Goal: Information Seeking & Learning: Check status

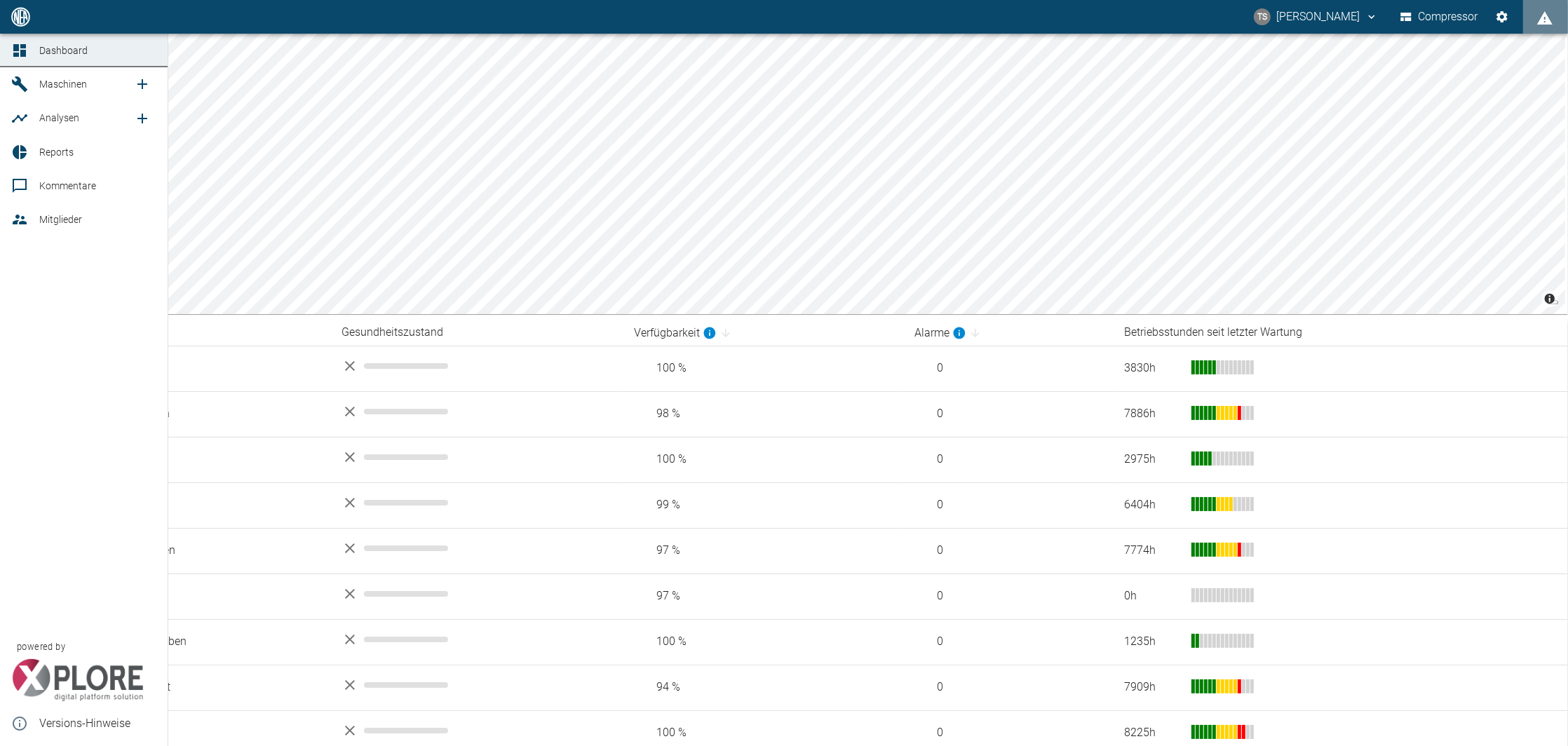
click at [42, 165] on link "Reports" at bounding box center [84, 152] width 168 height 33
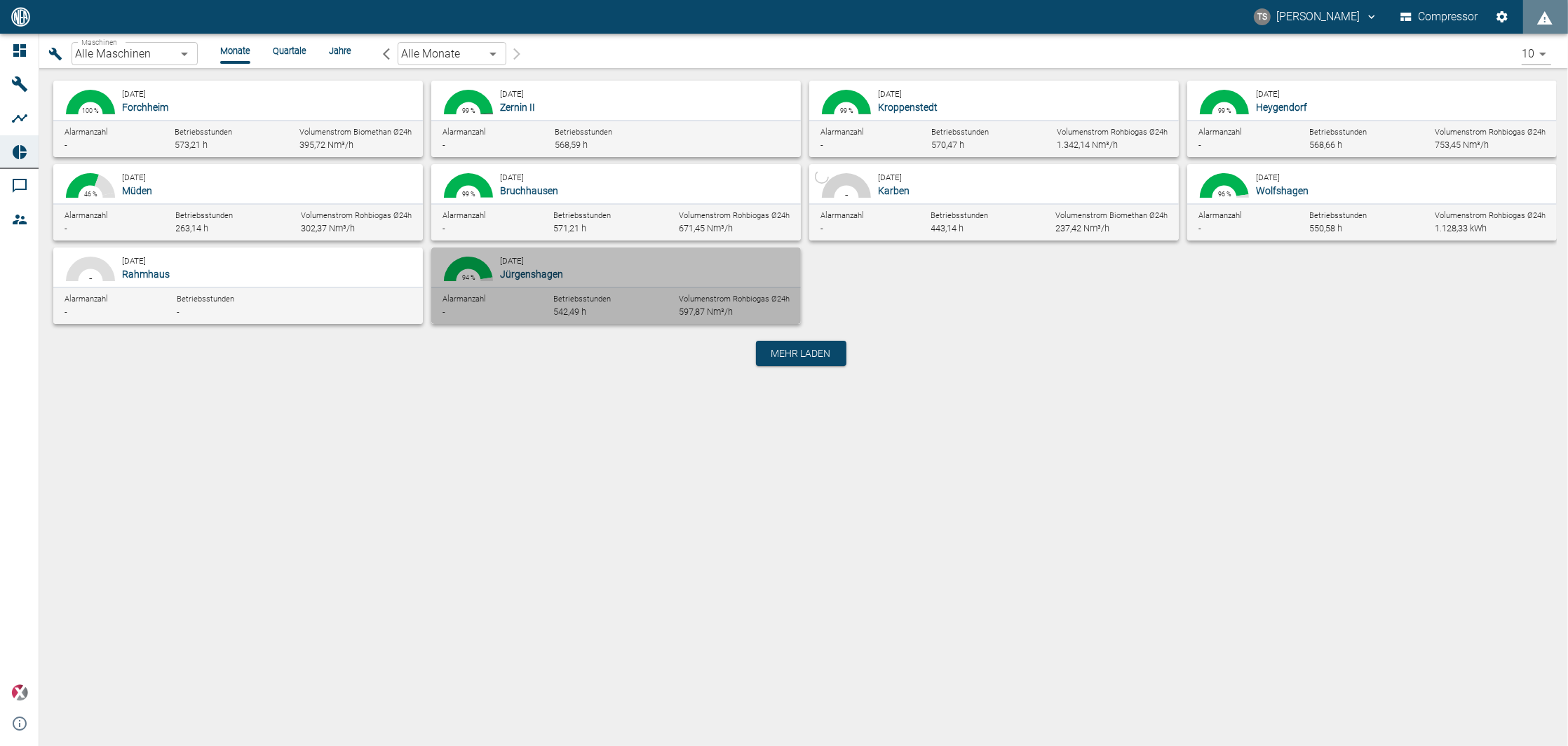
click at [460, 287] on div "Alarmanzahl - Betriebsstunden 542,49 h Volumenstrom Rohbiogas Ø24h 597,87 Nm³/h" at bounding box center [616, 305] width 370 height 37
type input "381d891b-1471-48c8-b76d-f56620aafa3d"
